Goal: Obtain resource: Download file/media

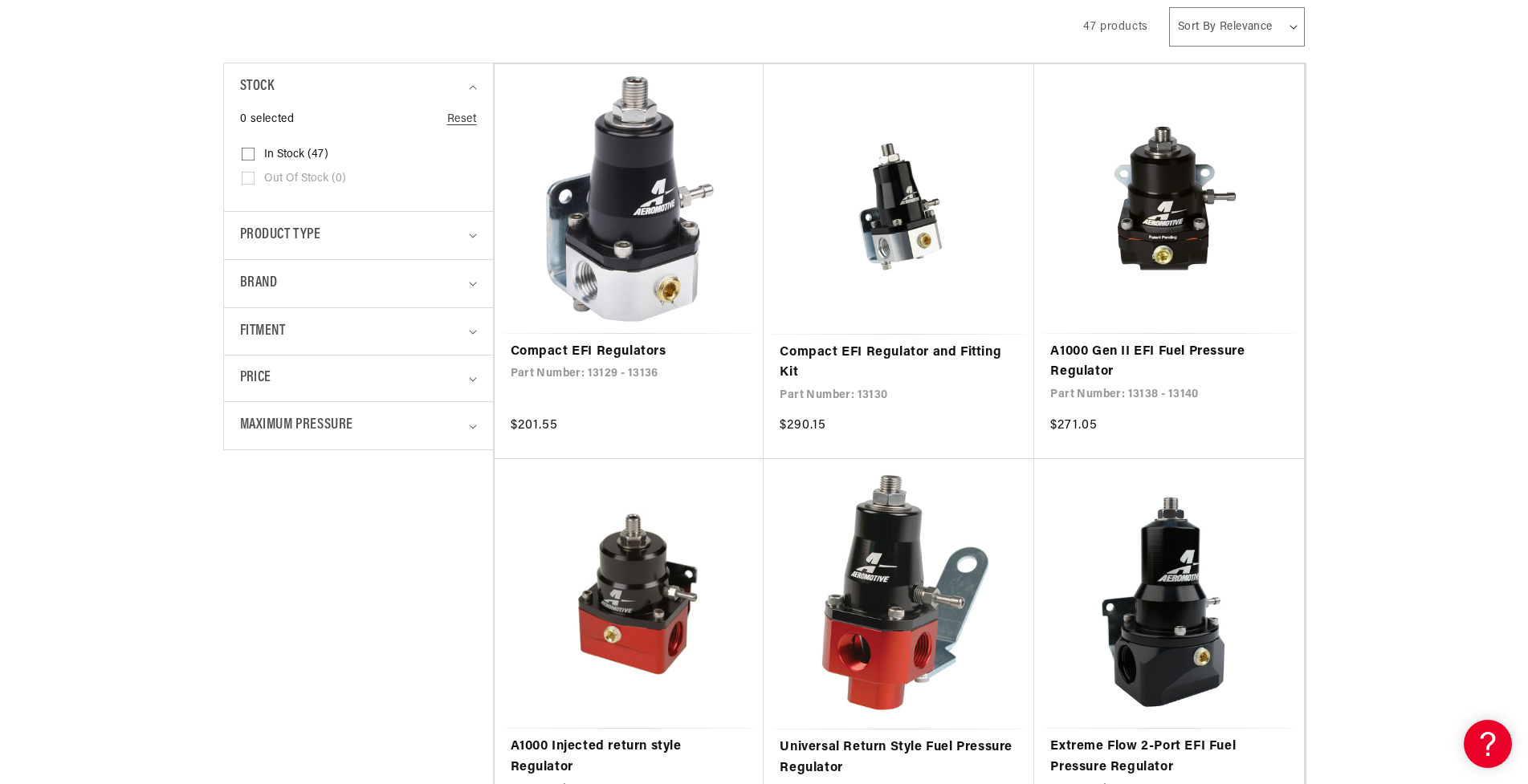
scroll to position [562, 0]
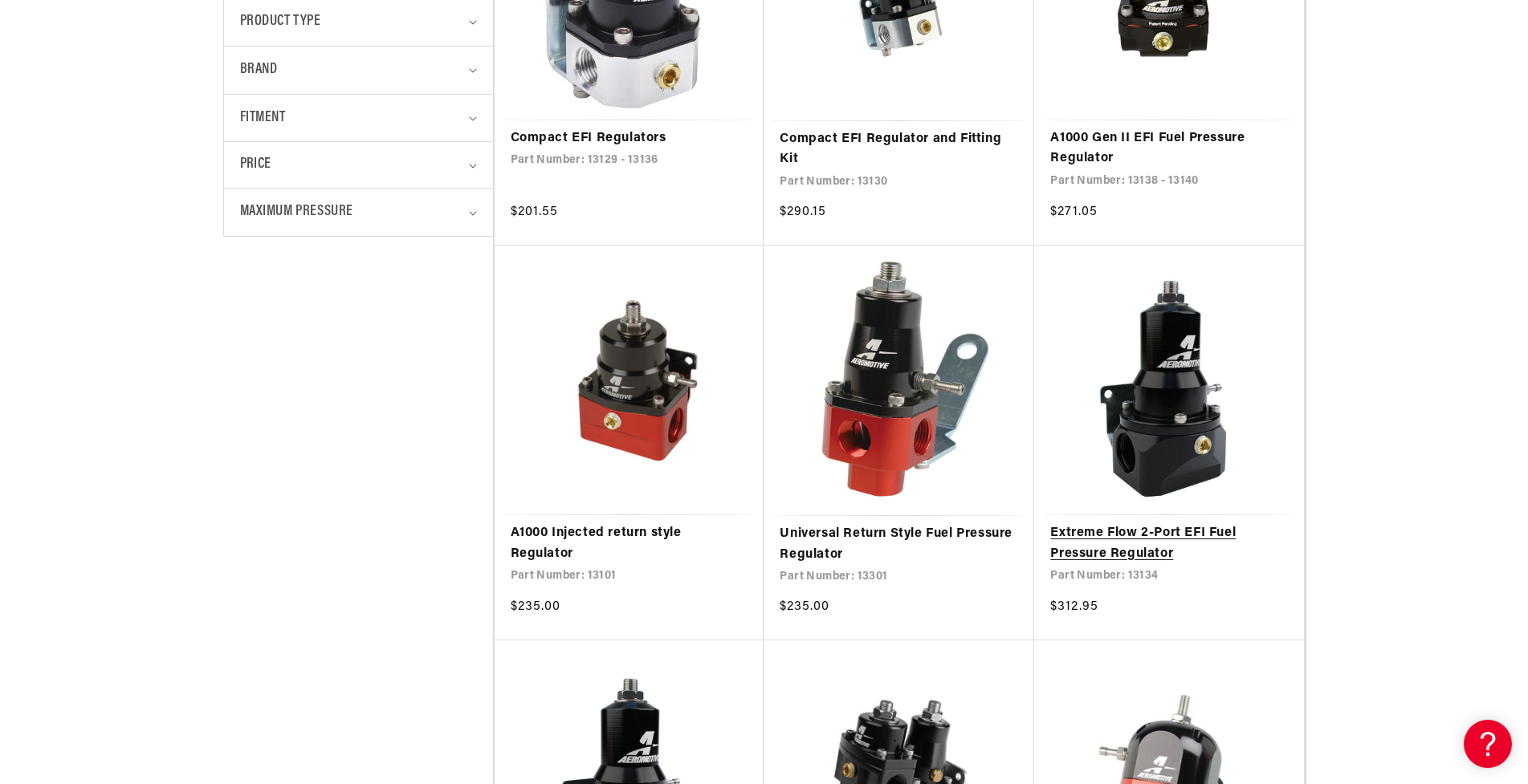
click at [1168, 524] on link "Extreme Flow 2-Port EFI Fuel Pressure Regulator" at bounding box center [1170, 543] width 238 height 41
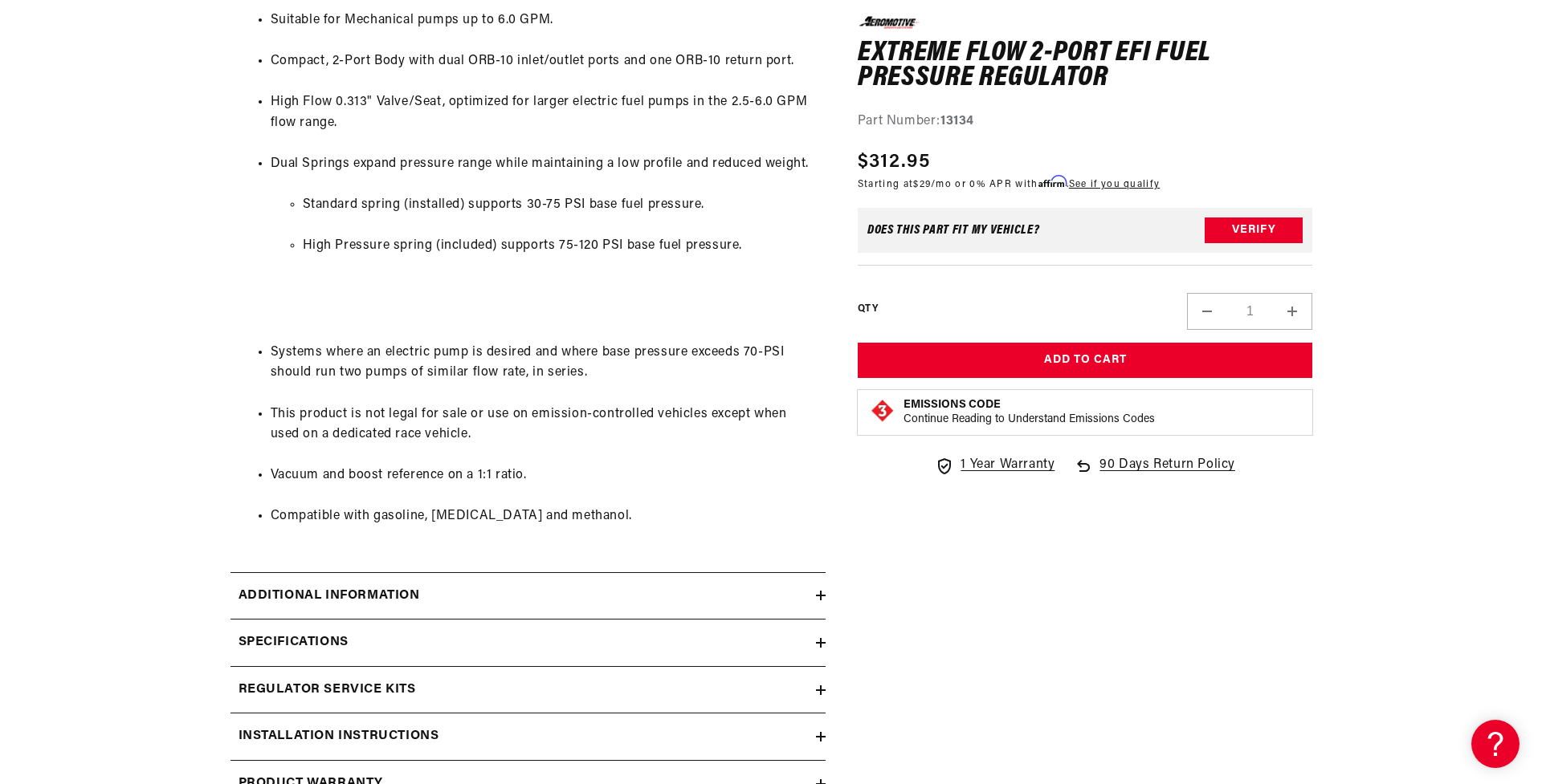
scroll to position [1204, 0]
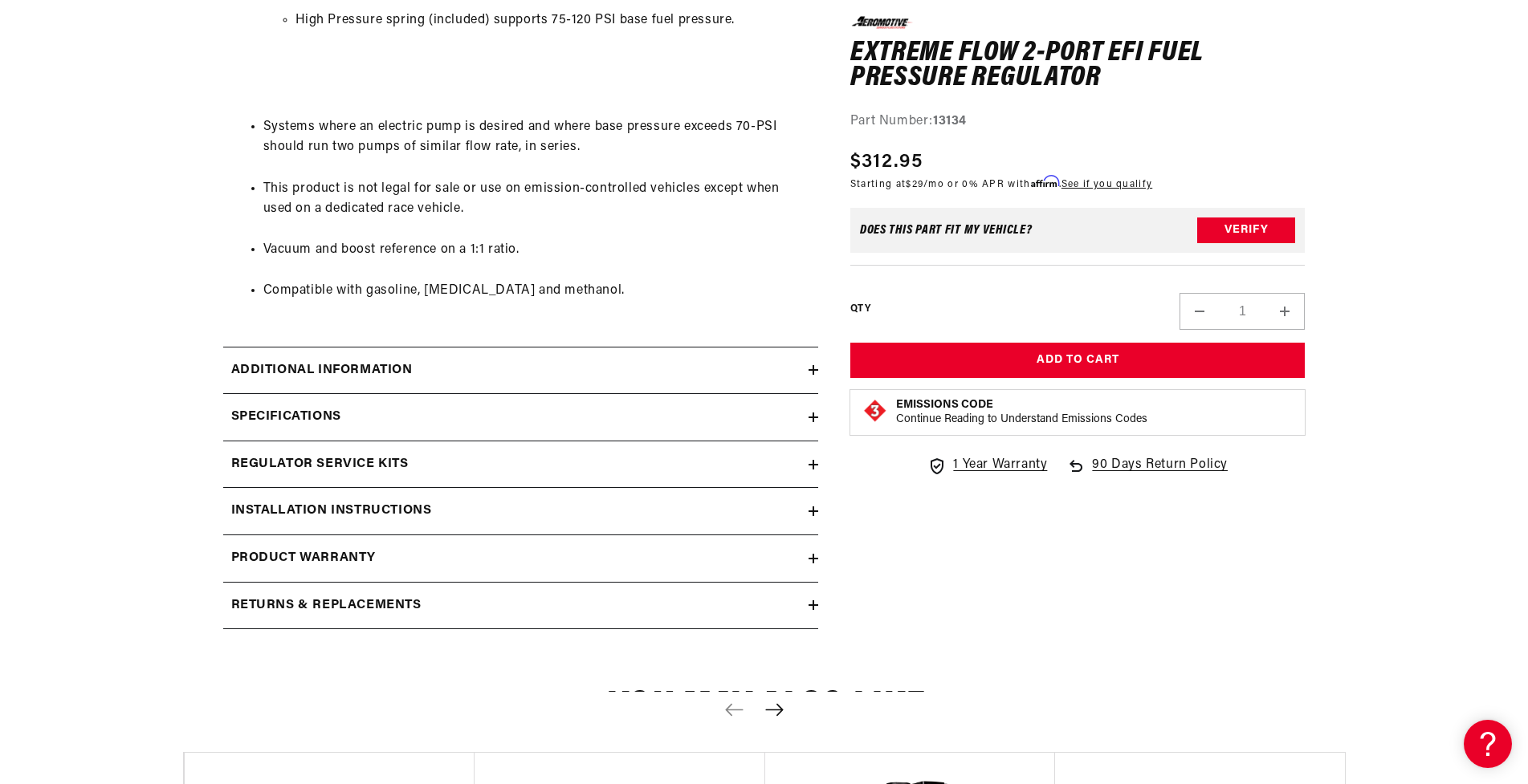
click at [316, 503] on h2 "Installation Instructions" at bounding box center [331, 511] width 201 height 21
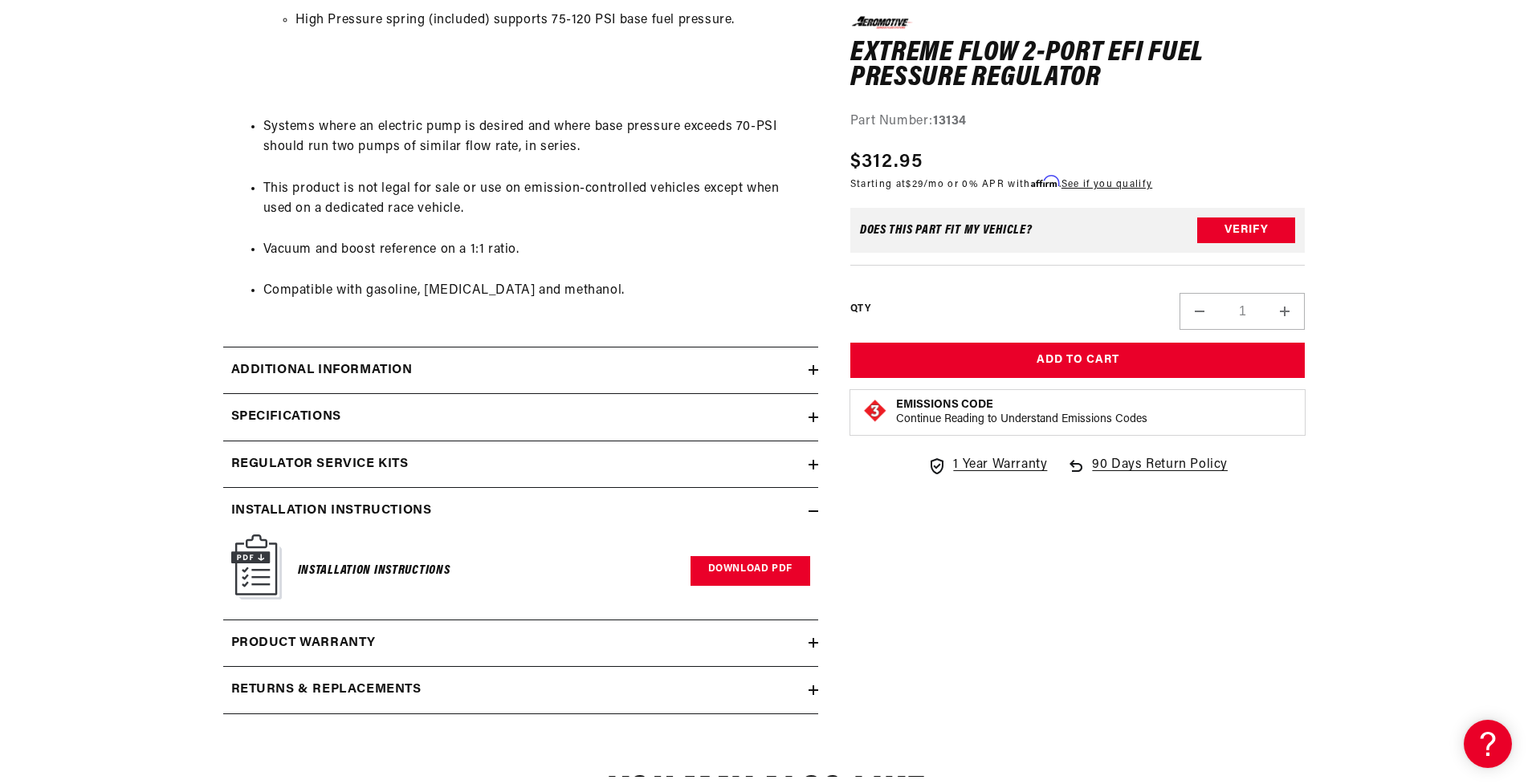
click at [772, 574] on link "Download PDF" at bounding box center [751, 571] width 120 height 29
